Goal: Task Accomplishment & Management: Manage account settings

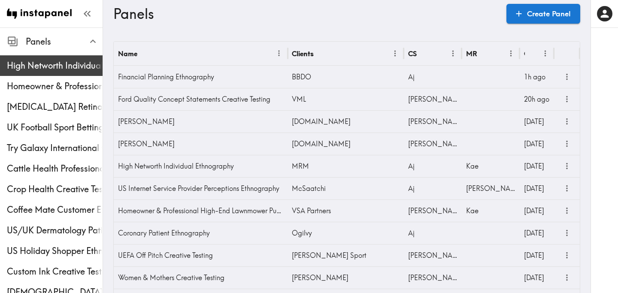
click at [82, 67] on span "High Networth Individual Ethnography" at bounding box center [55, 66] width 96 height 12
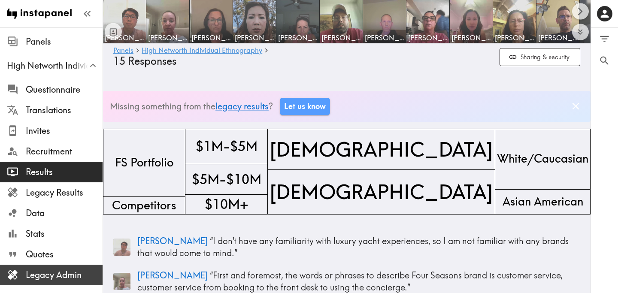
click at [66, 275] on span "Legacy Admin" at bounding box center [64, 275] width 77 height 12
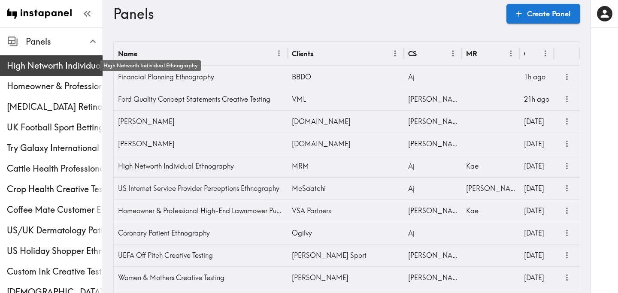
click at [45, 66] on span "High Networth Individual Ethnography" at bounding box center [55, 66] width 96 height 12
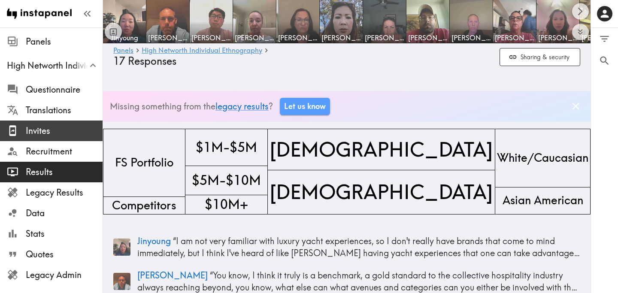
click at [69, 134] on span "Invites" at bounding box center [64, 131] width 77 height 12
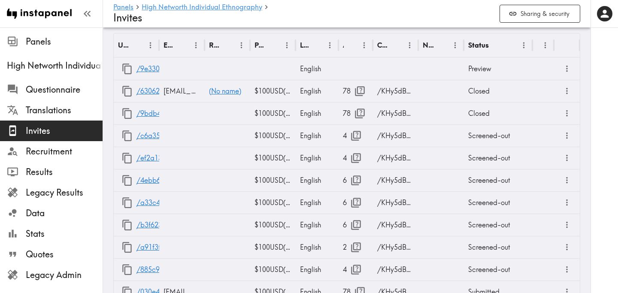
scroll to position [430, 0]
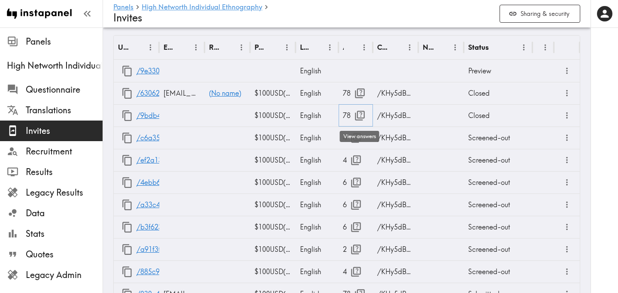
click at [366, 116] on button "button" at bounding box center [360, 115] width 18 height 18
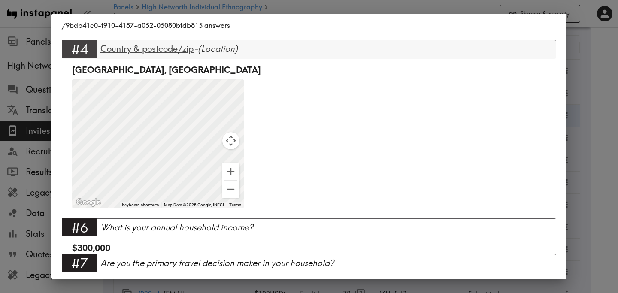
scroll to position [306, 0]
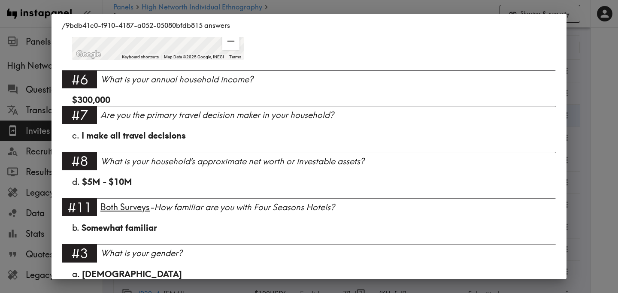
click at [584, 192] on div "/9bdb41c0-f910-4187-a052-05080bfdb815 answers Language English Segment FS Portf…" at bounding box center [309, 146] width 618 height 293
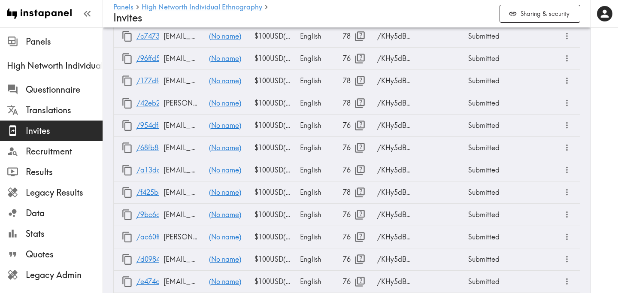
scroll to position [821, 0]
click at [484, 103] on div "Submitted" at bounding box center [498, 104] width 69 height 22
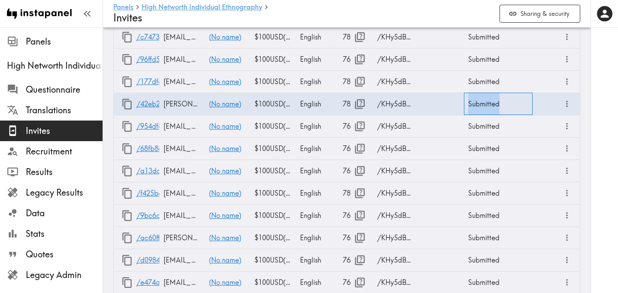
click at [484, 103] on div "Submitted" at bounding box center [498, 104] width 69 height 22
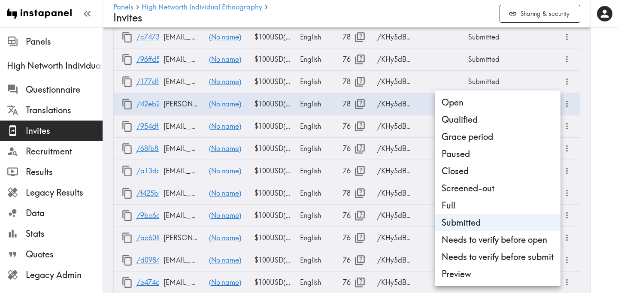
click at [481, 105] on li "Open" at bounding box center [498, 102] width 126 height 17
type input "Open"
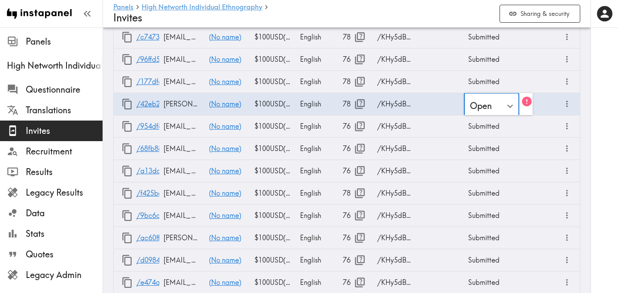
click at [608, 112] on div at bounding box center [603, 146] width 27 height 293
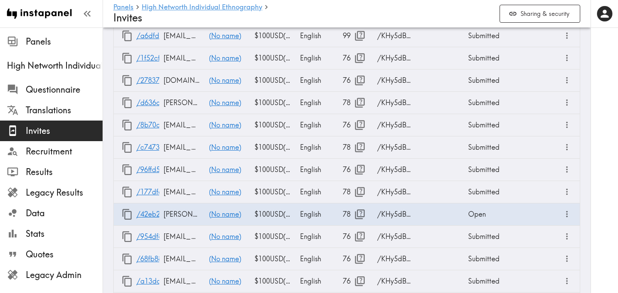
scroll to position [710, 0]
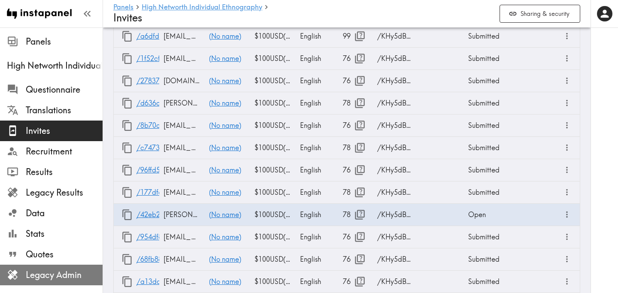
click at [83, 275] on span "Legacy Admin" at bounding box center [64, 275] width 77 height 12
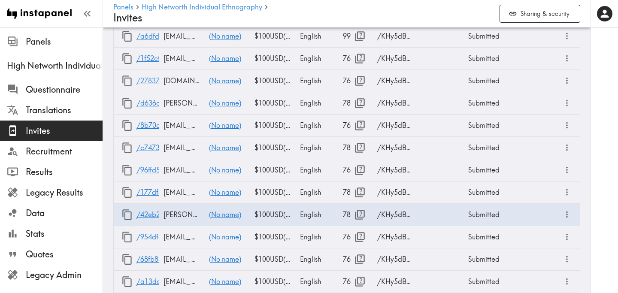
scroll to position [0, 0]
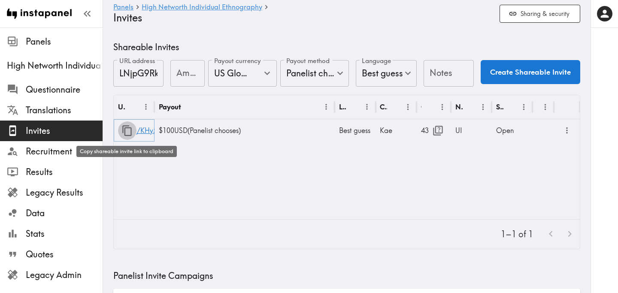
click at [126, 131] on icon "button" at bounding box center [127, 131] width 12 height 12
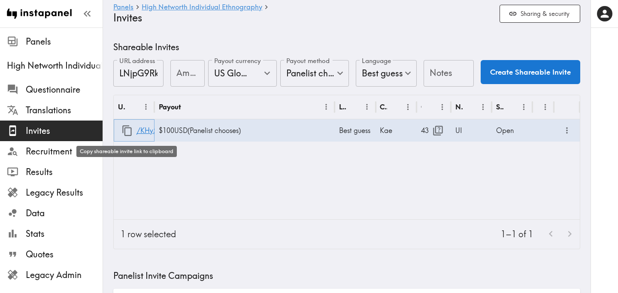
click at [129, 133] on icon "button" at bounding box center [127, 131] width 12 height 12
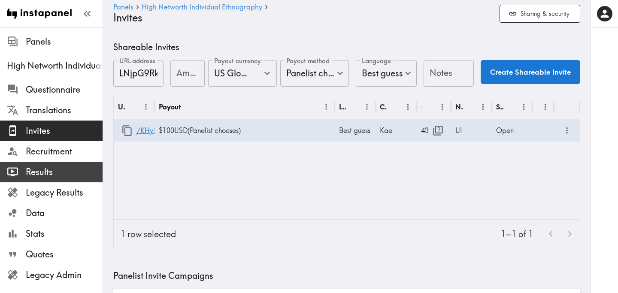
click at [51, 173] on span "Results" at bounding box center [64, 172] width 77 height 12
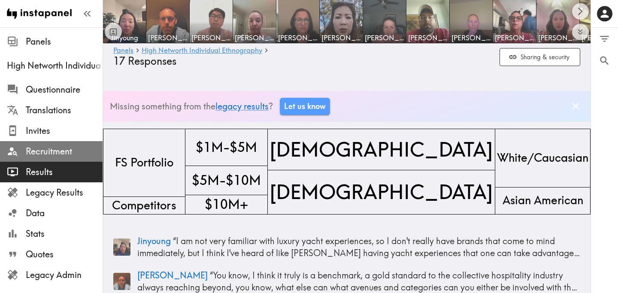
click at [60, 151] on span "Recruitment" at bounding box center [64, 151] width 77 height 12
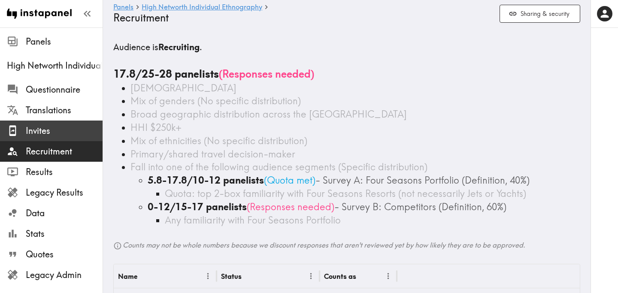
click at [61, 138] on span "Invites" at bounding box center [64, 130] width 77 height 15
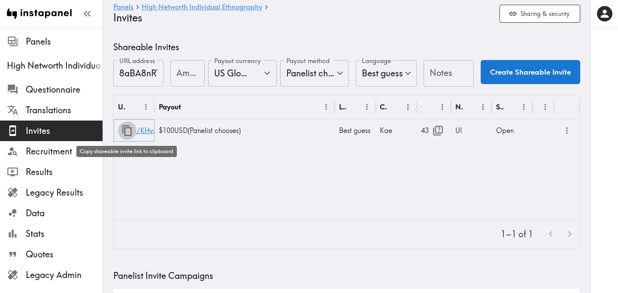
click at [127, 133] on icon "button" at bounding box center [127, 131] width 12 height 12
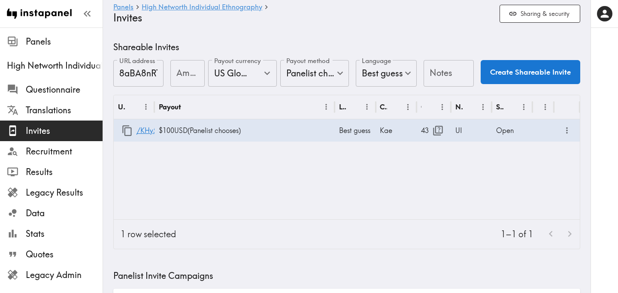
click at [221, 157] on div "URL Payout Language Creator Opens Notes Status /KHy5dBYNi $100 USD ( Panelist c…" at bounding box center [347, 157] width 466 height 124
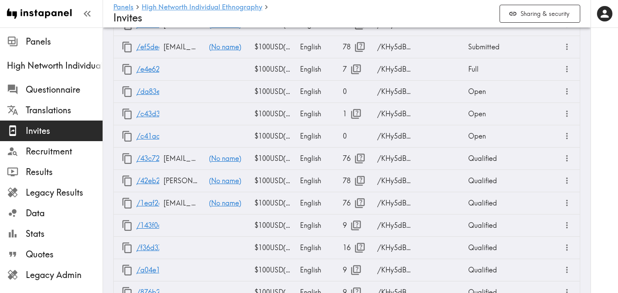
scroll to position [1100, 0]
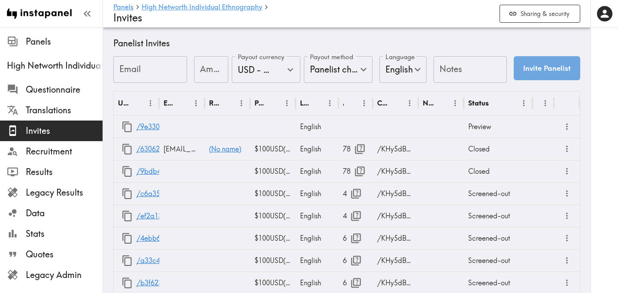
scroll to position [376, 0]
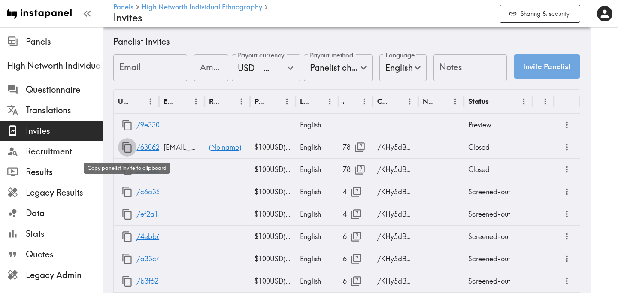
click at [130, 148] on icon "button" at bounding box center [127, 148] width 12 height 12
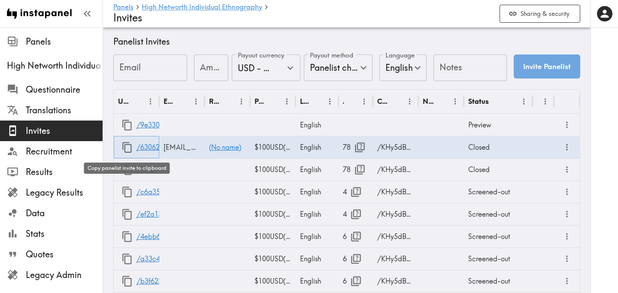
click at [127, 148] on icon "button" at bounding box center [127, 148] width 12 height 12
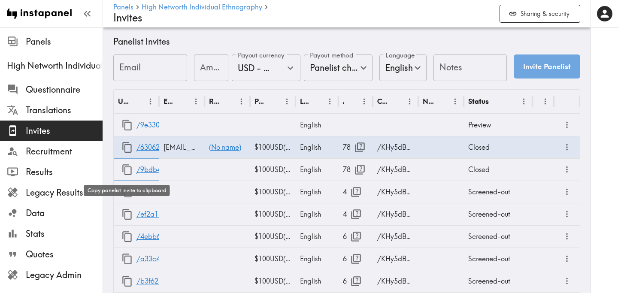
click at [129, 171] on icon "button" at bounding box center [127, 170] width 12 height 12
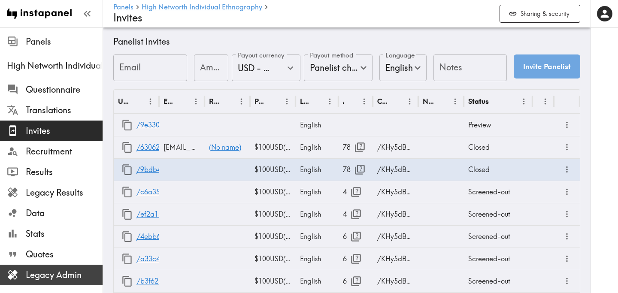
click at [50, 277] on span "Legacy Admin" at bounding box center [64, 275] width 77 height 12
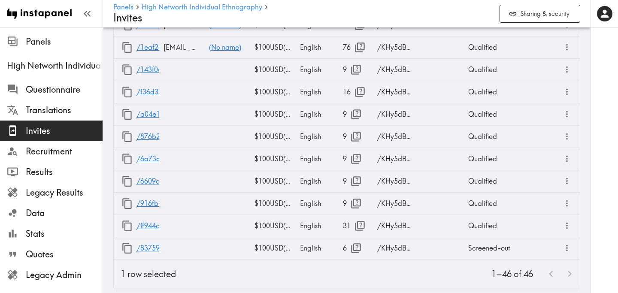
scroll to position [1267, 0]
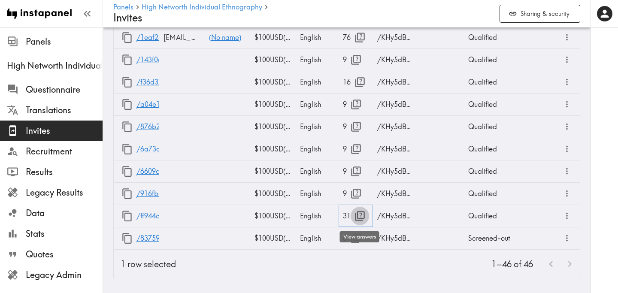
click at [358, 215] on icon "button" at bounding box center [360, 216] width 12 height 12
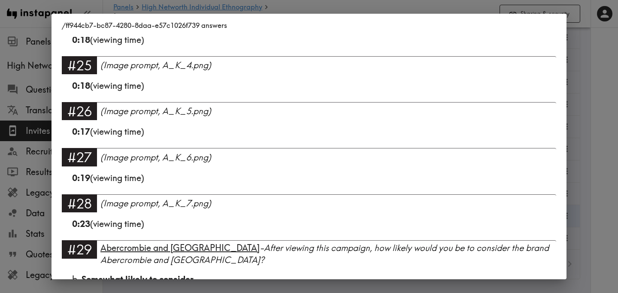
scroll to position [1438, 0]
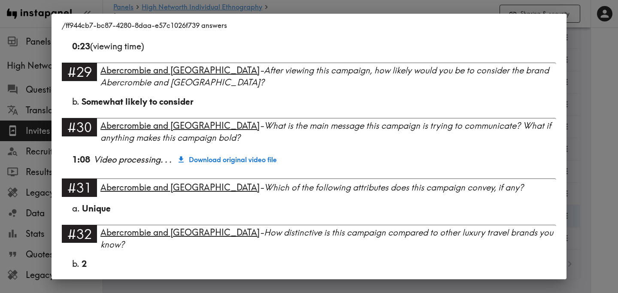
click at [581, 141] on div "/ff944cb7-bc87-4280-8daa-e57c1026f739 answers Language English Segment FS Portf…" at bounding box center [309, 146] width 618 height 293
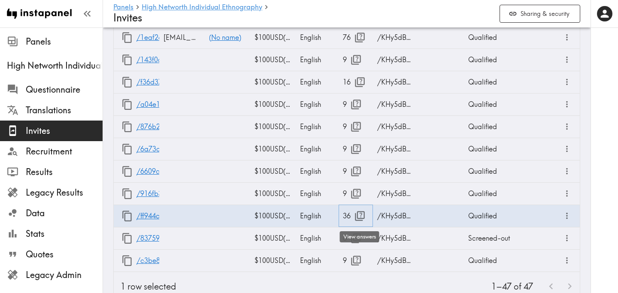
click at [358, 217] on icon "button" at bounding box center [360, 216] width 12 height 12
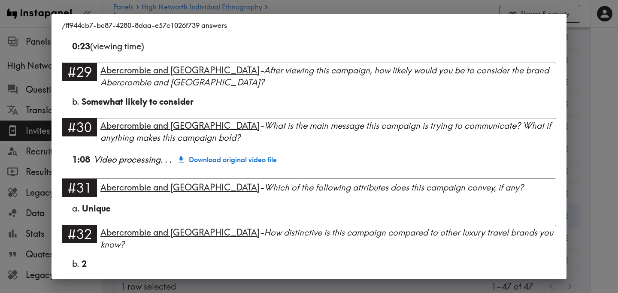
scroll to position [1668, 0]
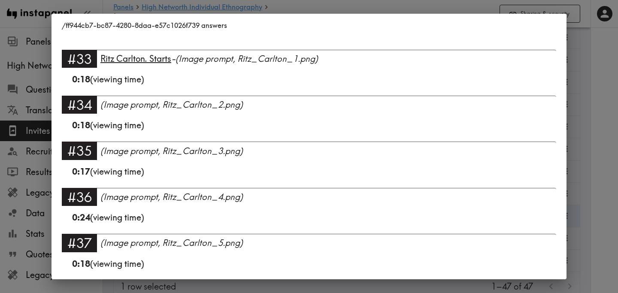
click at [613, 158] on div "/ff944cb7-bc87-4280-8daa-e57c1026f739 answers Language English Segment FS Portf…" at bounding box center [309, 146] width 618 height 293
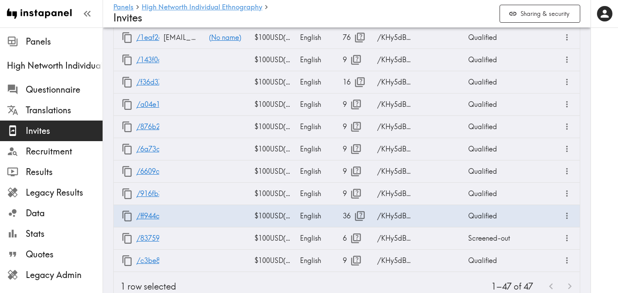
click at [602, 156] on div at bounding box center [603, 146] width 27 height 293
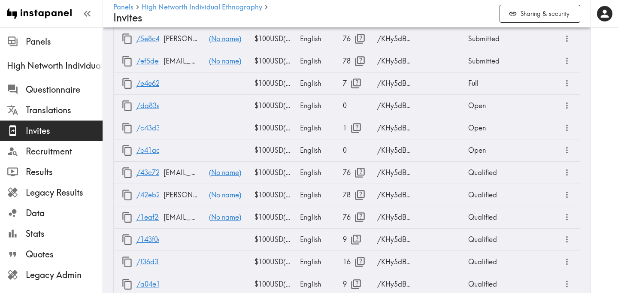
scroll to position [1266, 0]
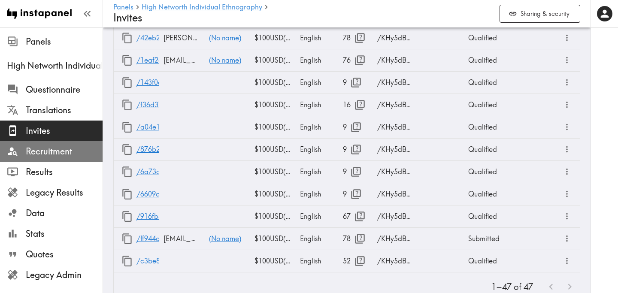
click at [47, 147] on span "Recruitment" at bounding box center [64, 151] width 77 height 12
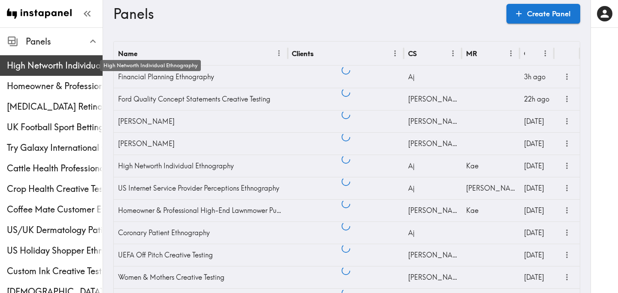
click at [64, 60] on span "High Networth Individual Ethnography" at bounding box center [55, 66] width 96 height 12
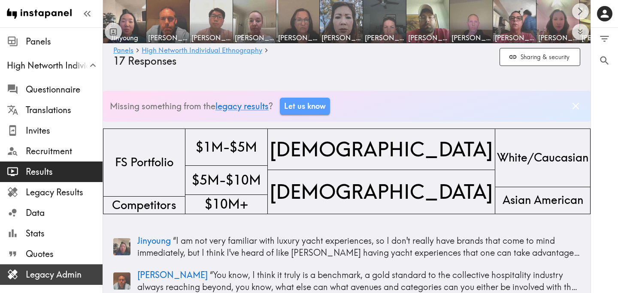
click at [73, 269] on span "Legacy Admin" at bounding box center [64, 275] width 77 height 12
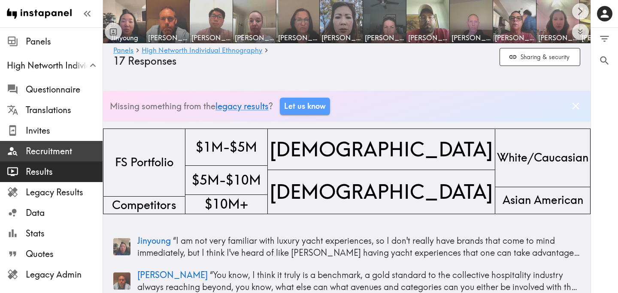
click at [42, 152] on span "Recruitment" at bounding box center [64, 151] width 77 height 12
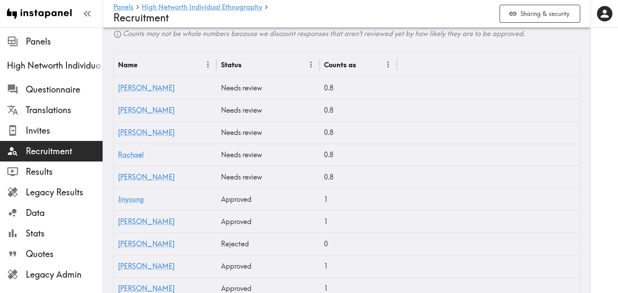
scroll to position [218, 0]
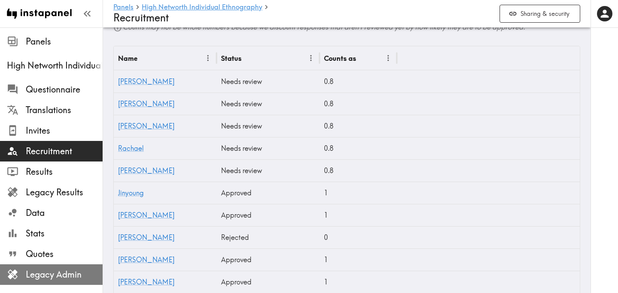
click at [74, 277] on span "Legacy Admin" at bounding box center [64, 275] width 77 height 12
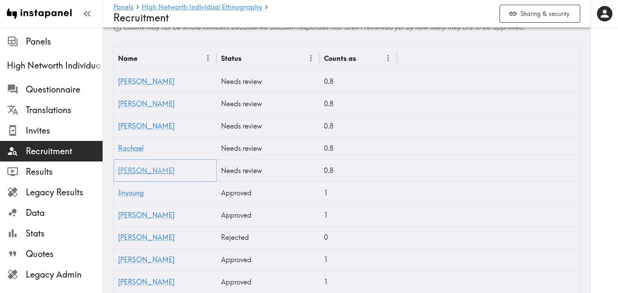
click at [128, 172] on link "[PERSON_NAME]" at bounding box center [146, 170] width 57 height 9
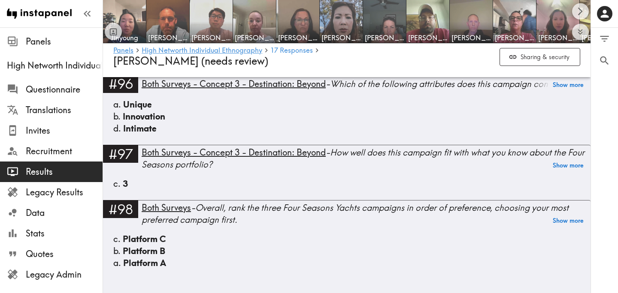
scroll to position [5098, 0]
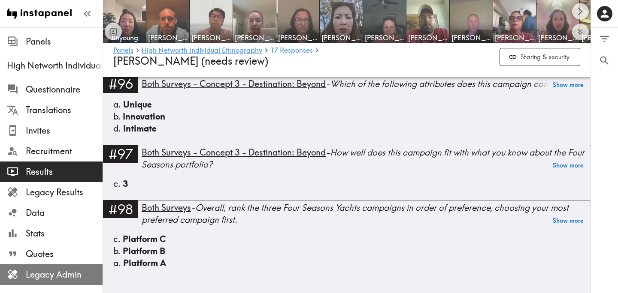
click at [57, 281] on span "Legacy Admin" at bounding box center [64, 275] width 77 height 12
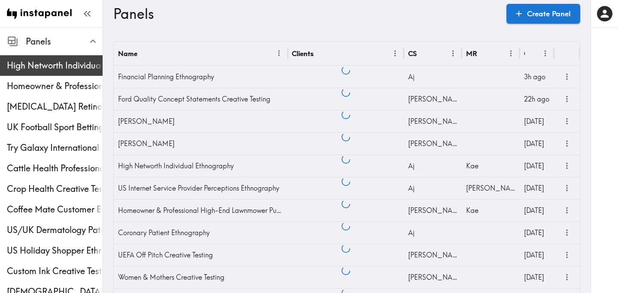
click at [54, 62] on span "High Networth Individual Ethnography" at bounding box center [55, 66] width 96 height 12
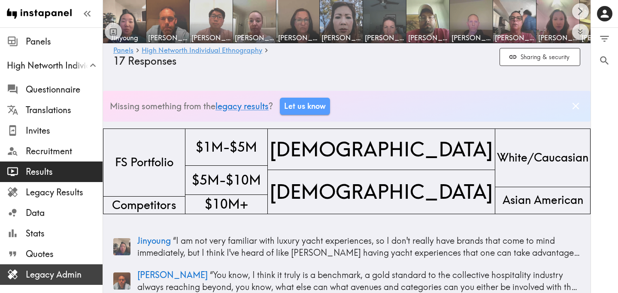
click at [52, 275] on span "Legacy Admin" at bounding box center [64, 275] width 77 height 12
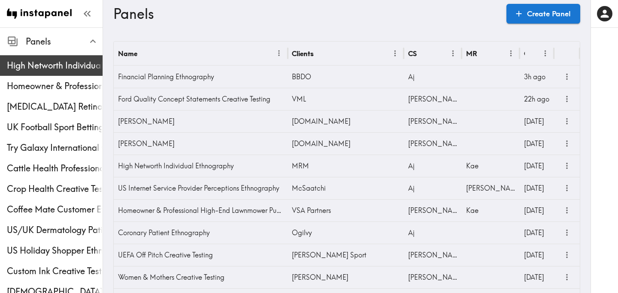
click at [62, 63] on span "High Networth Individual Ethnography" at bounding box center [55, 66] width 96 height 12
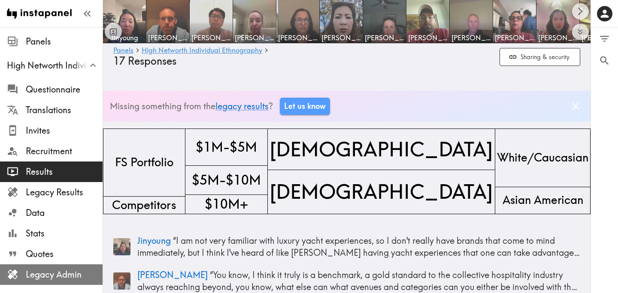
click at [61, 276] on span "Legacy Admin" at bounding box center [64, 275] width 77 height 12
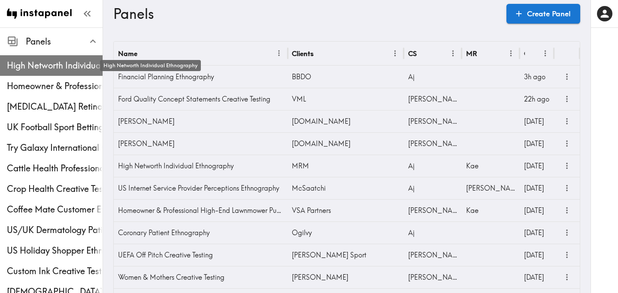
click at [52, 64] on span "High Networth Individual Ethnography" at bounding box center [55, 66] width 96 height 12
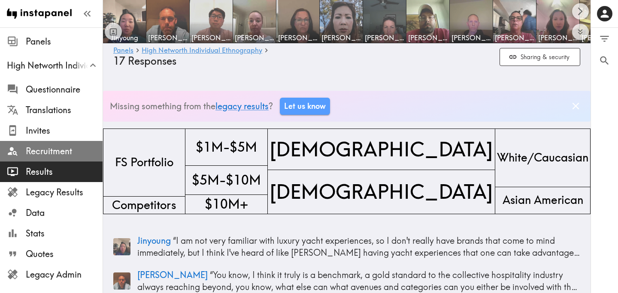
click at [57, 151] on span "Recruitment" at bounding box center [64, 151] width 77 height 12
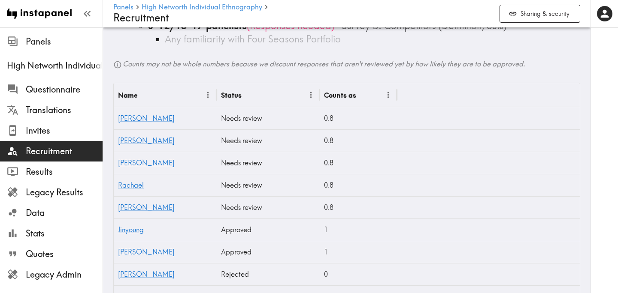
scroll to position [182, 0]
click at [129, 205] on link "William" at bounding box center [146, 207] width 57 height 9
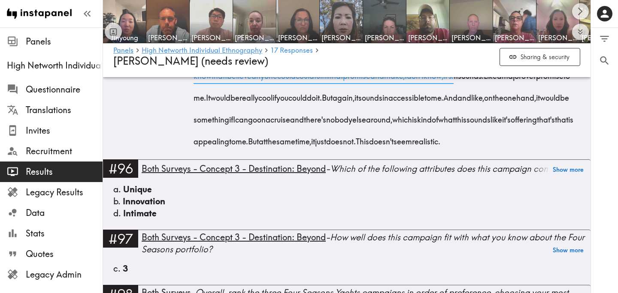
scroll to position [5098, 0]
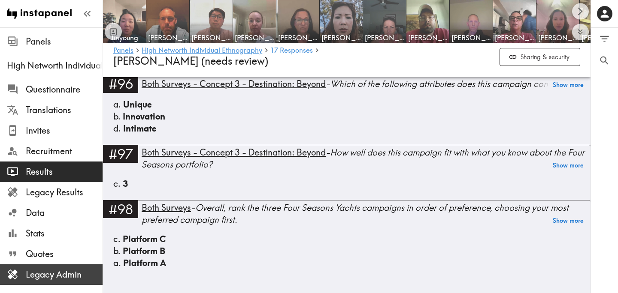
click at [63, 272] on span "Legacy Admin" at bounding box center [64, 275] width 77 height 12
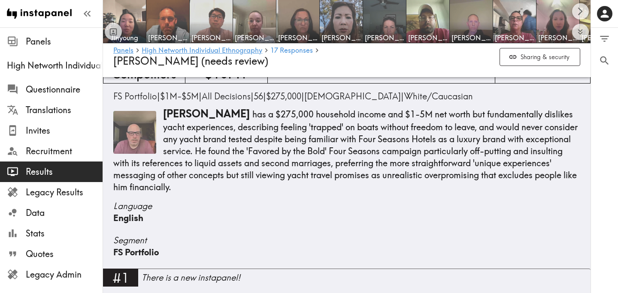
scroll to position [0, 0]
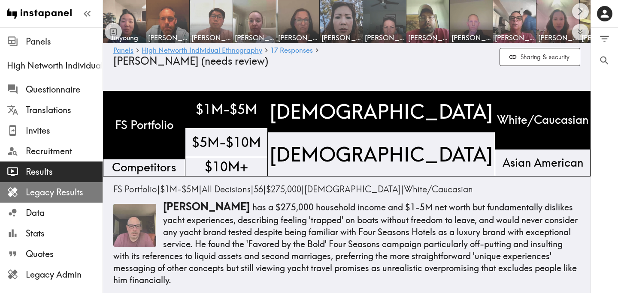
click at [67, 190] on span "Legacy Results" at bounding box center [64, 193] width 77 height 12
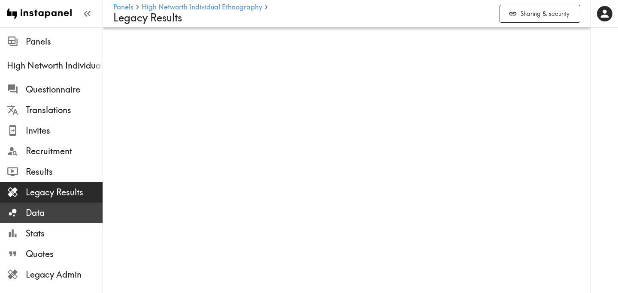
click at [63, 211] on span "Data" at bounding box center [64, 213] width 77 height 12
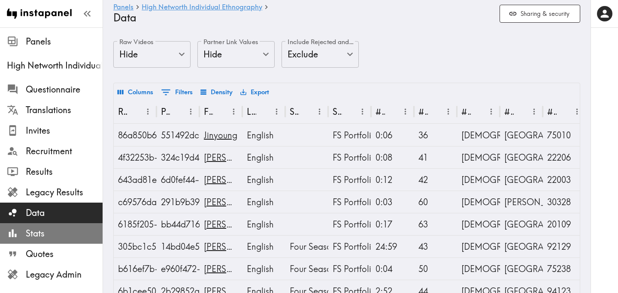
click at [62, 232] on span "Stats" at bounding box center [64, 234] width 77 height 12
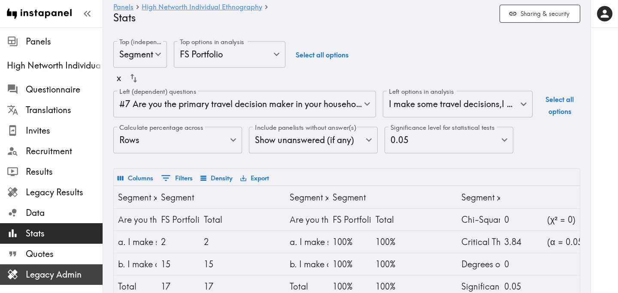
click at [42, 280] on span "Legacy Admin" at bounding box center [64, 275] width 77 height 12
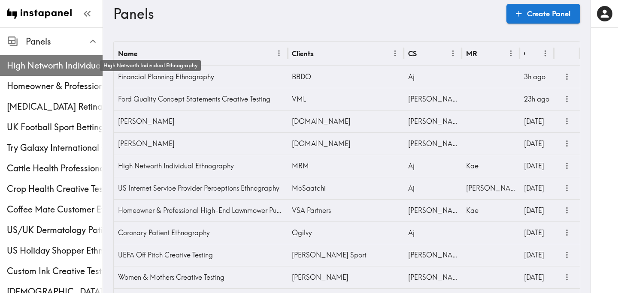
click at [63, 63] on span "High Networth Individual Ethnography" at bounding box center [55, 66] width 96 height 12
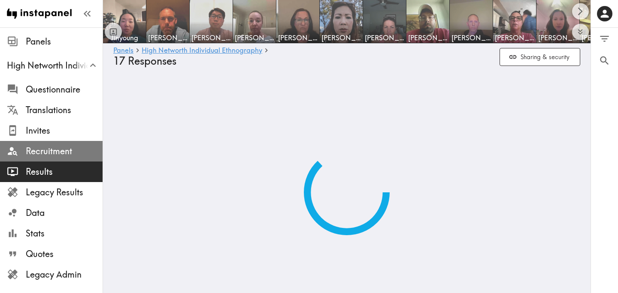
click at [68, 157] on span "Recruitment" at bounding box center [64, 151] width 77 height 15
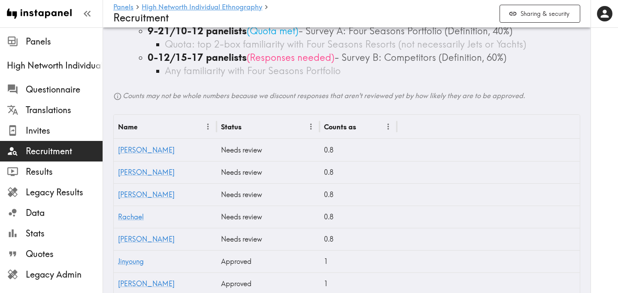
scroll to position [151, 0]
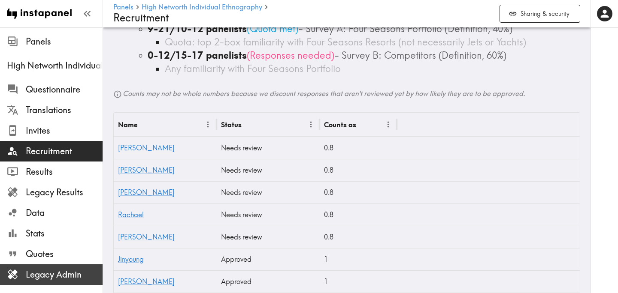
click at [32, 264] on div "Legacy Admin" at bounding box center [51, 275] width 103 height 22
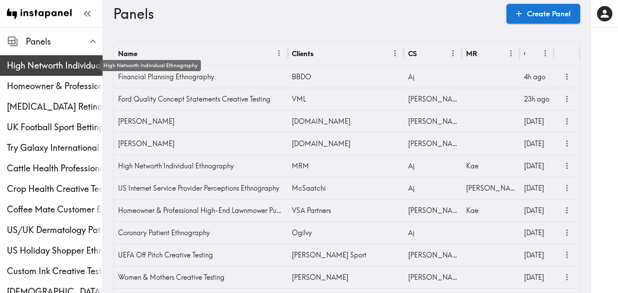
click at [54, 63] on span "High Networth Individual Ethnography" at bounding box center [55, 66] width 96 height 12
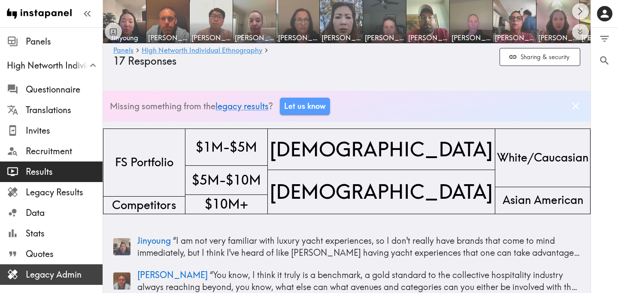
click at [74, 276] on span "Legacy Admin" at bounding box center [64, 275] width 77 height 12
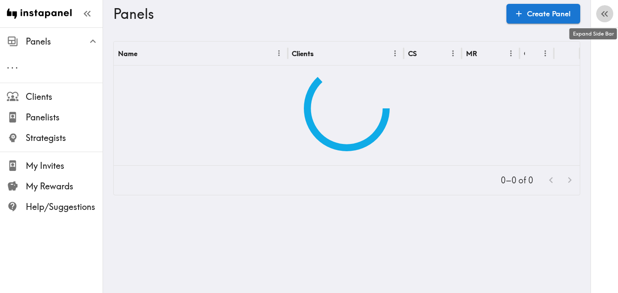
click at [611, 12] on button "button" at bounding box center [604, 13] width 17 height 17
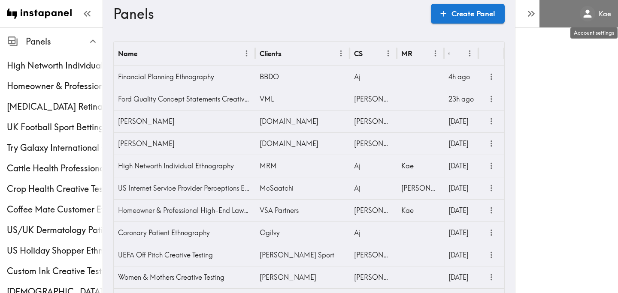
click at [597, 18] on div "Kae" at bounding box center [595, 13] width 31 height 15
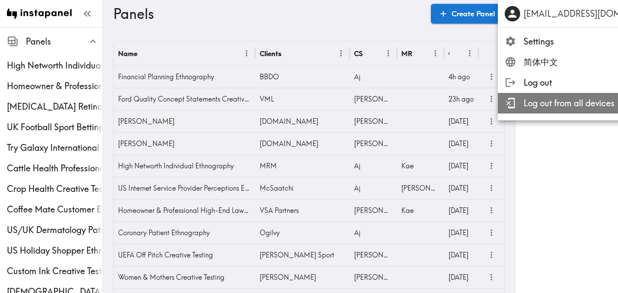
click at [581, 109] on span "Log out from all devices" at bounding box center [599, 103] width 153 height 12
